Goal: Communication & Community: Share content

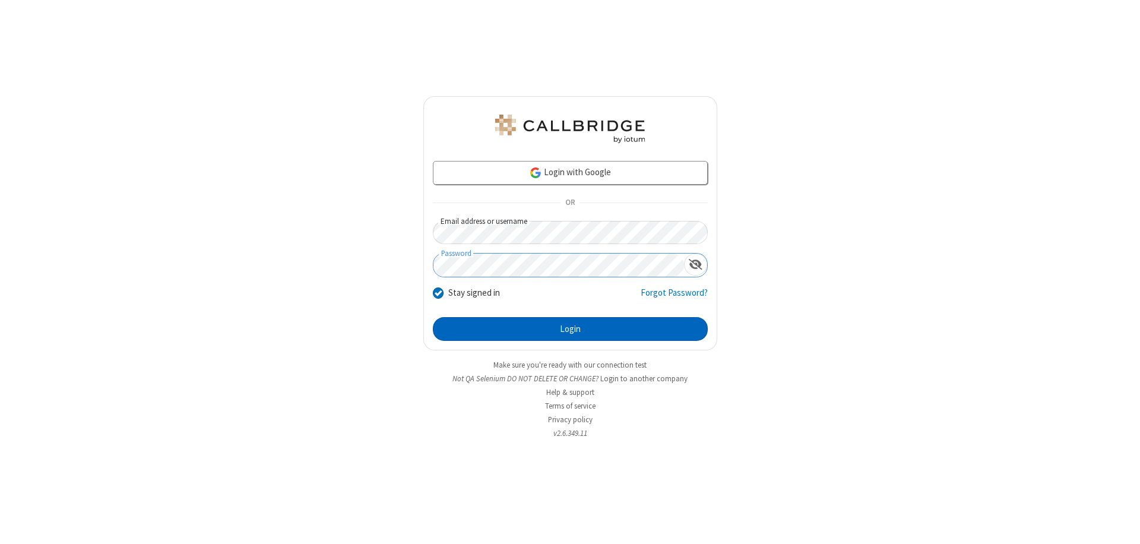
click at [570, 329] on button "Login" at bounding box center [570, 329] width 275 height 24
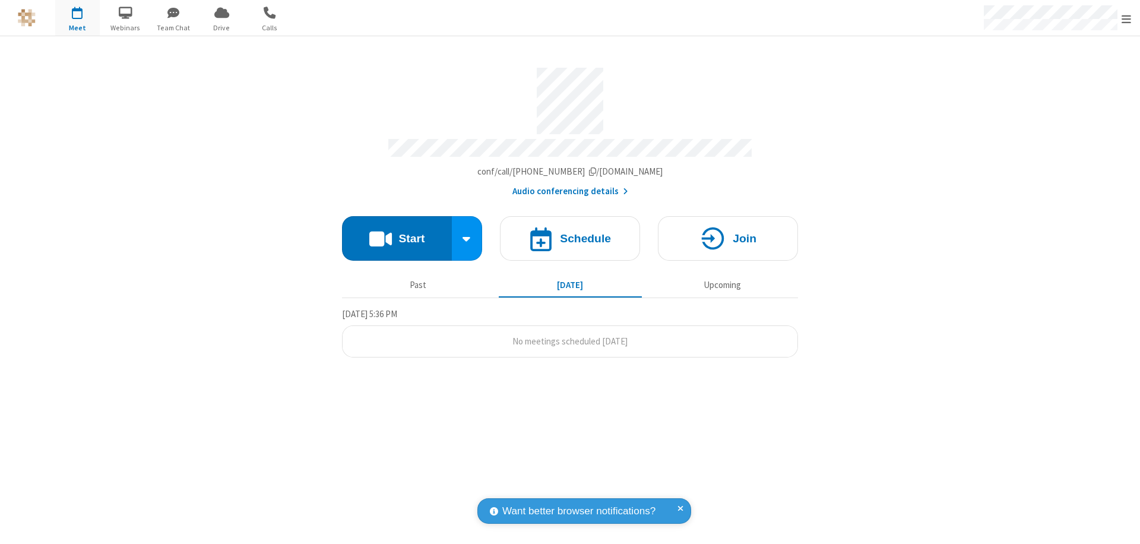
click at [397, 233] on button "Start" at bounding box center [397, 238] width 110 height 45
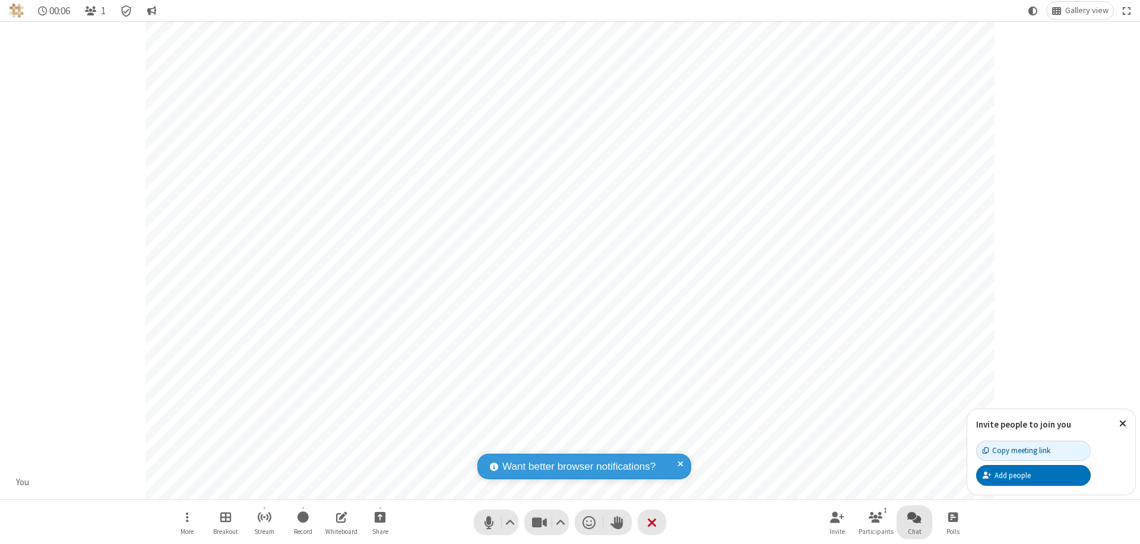
click at [914, 517] on span "Open chat" at bounding box center [914, 516] width 14 height 15
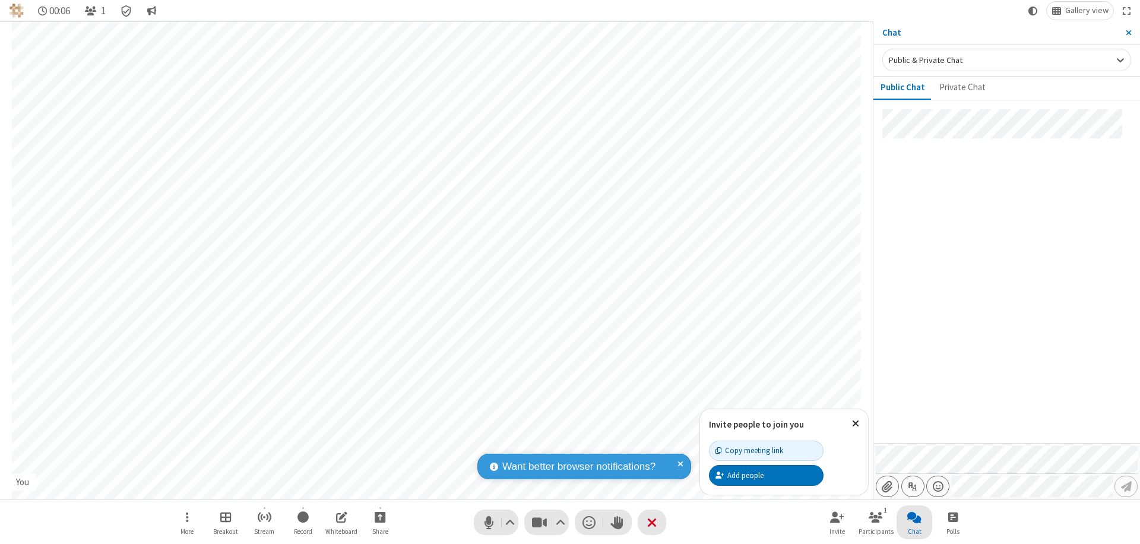
type input "C:\fakepath\doc_test.docx"
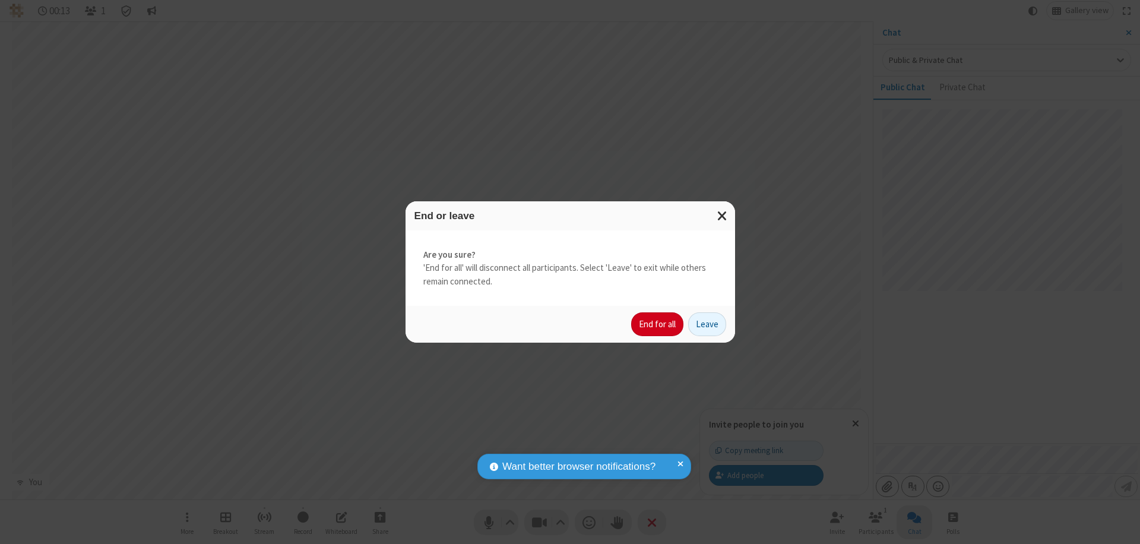
click at [658, 324] on button "End for all" at bounding box center [657, 324] width 52 height 24
